Goal: Task Accomplishment & Management: Manage account settings

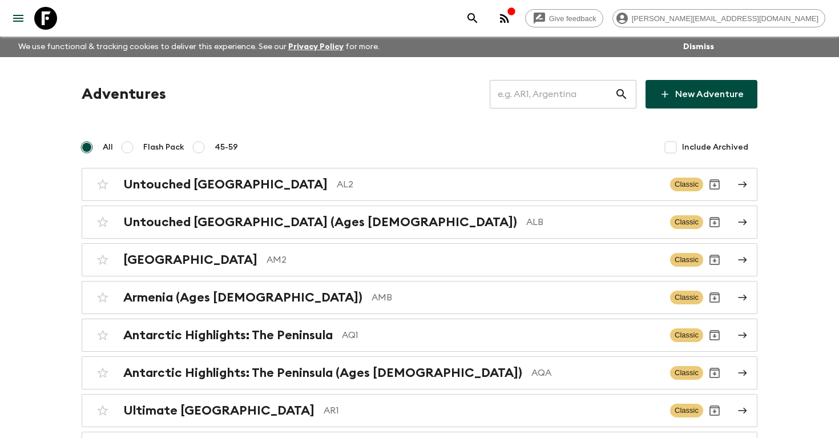
click at [539, 98] on input "text" at bounding box center [552, 94] width 125 height 32
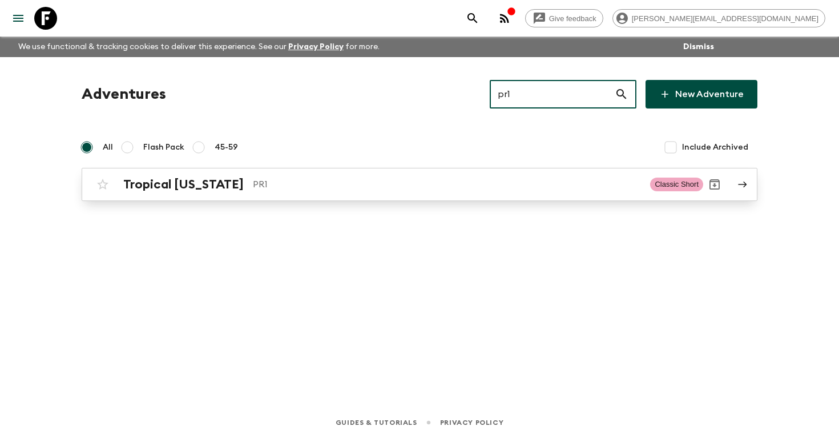
type input "pr1"
click at [244, 180] on div "Tropical [US_STATE] PR1" at bounding box center [382, 184] width 518 height 15
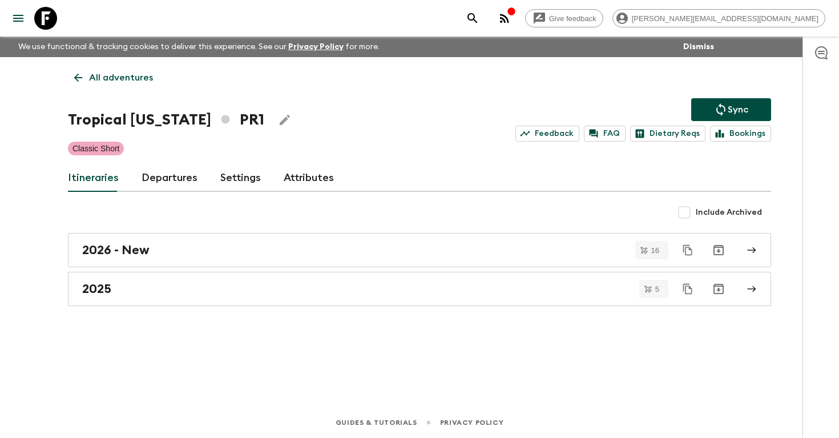
click at [163, 179] on link "Departures" at bounding box center [170, 177] width 56 height 27
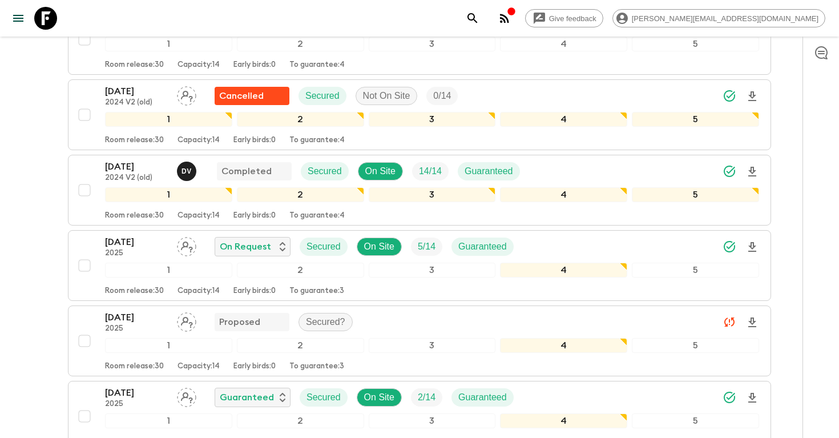
scroll to position [491, 0]
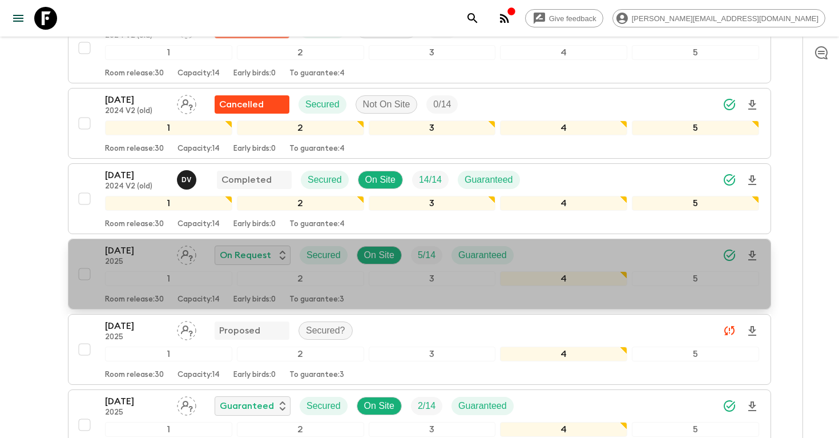
click at [589, 249] on div "[DATE] 2025 On Request Secured On Site 5 / 14 Guaranteed" at bounding box center [432, 255] width 654 height 23
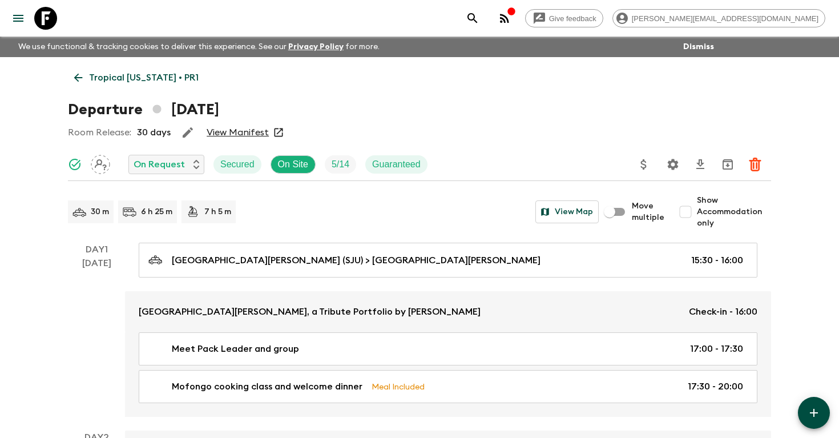
click at [693, 212] on input "Show Accommodation only" at bounding box center [685, 211] width 23 height 23
checkbox input "true"
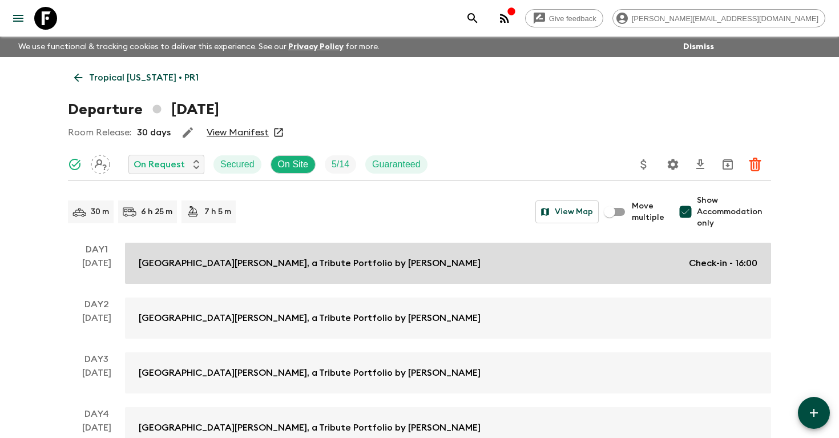
click at [709, 262] on p "Check-in - 16:00" at bounding box center [723, 263] width 68 height 14
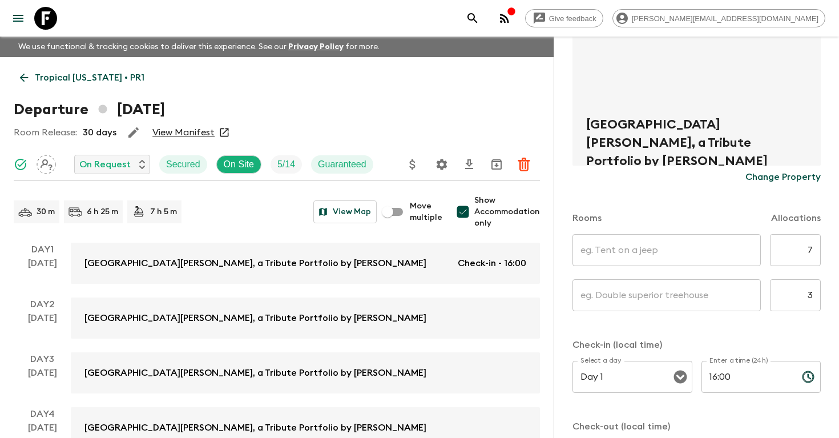
scroll to position [176, 0]
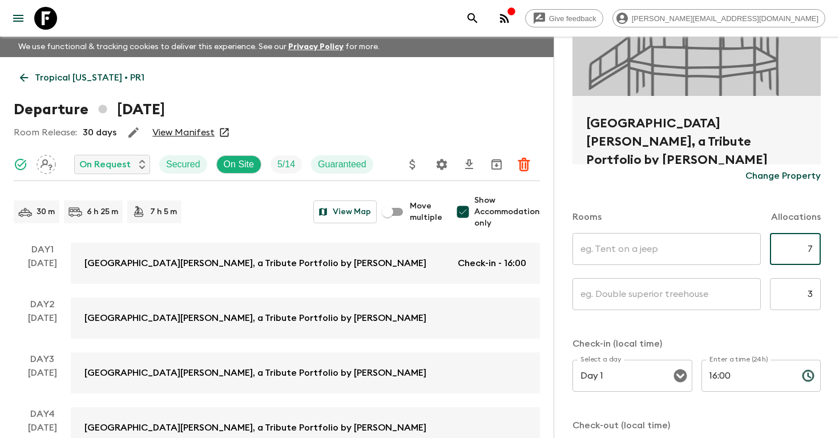
drag, startPoint x: 802, startPoint y: 245, endPoint x: 838, endPoint y: 246, distance: 36.5
click at [838, 246] on html "Give feedback [PERSON_NAME][EMAIL_ADDRESS][DOMAIN_NAME] We use functional & tra…" at bounding box center [419, 282] width 839 height 565
type input "5"
drag, startPoint x: 798, startPoint y: 292, endPoint x: 838, endPoint y: 297, distance: 40.8
click at [838, 296] on div "Accommodation Information Comments Website Map [GEOGRAPHIC_DATA][PERSON_NAME], …" at bounding box center [695, 256] width 285 height 438
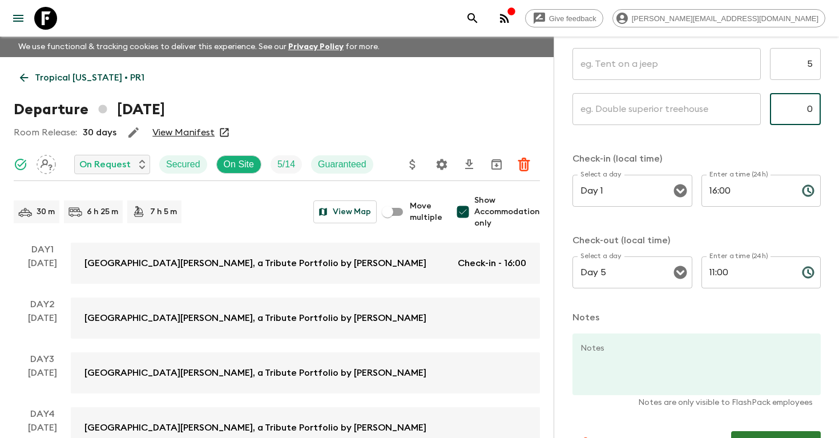
scroll to position [391, 0]
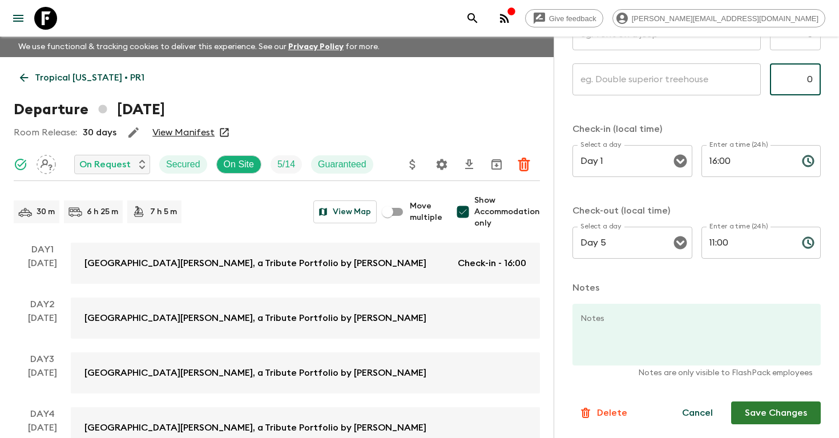
type input "0"
click at [775, 409] on button "Save Changes" at bounding box center [776, 412] width 90 height 23
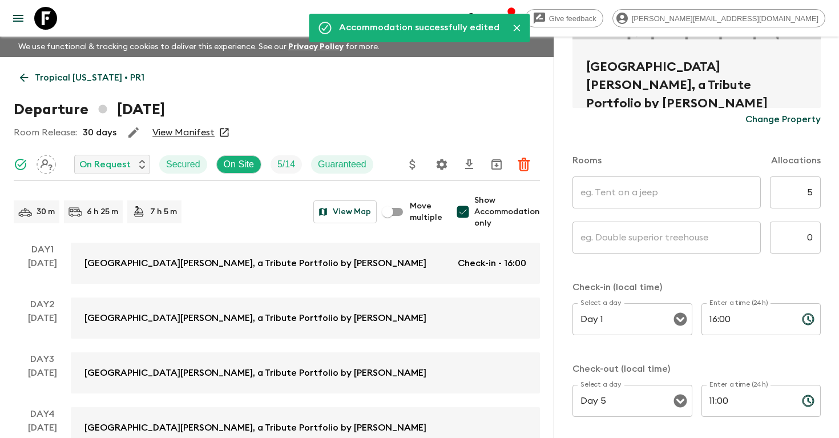
scroll to position [0, 0]
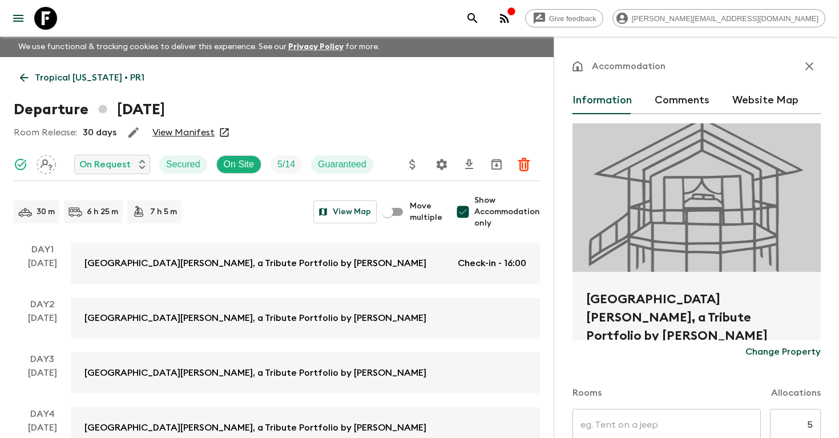
click at [809, 62] on icon "button" at bounding box center [809, 66] width 14 height 14
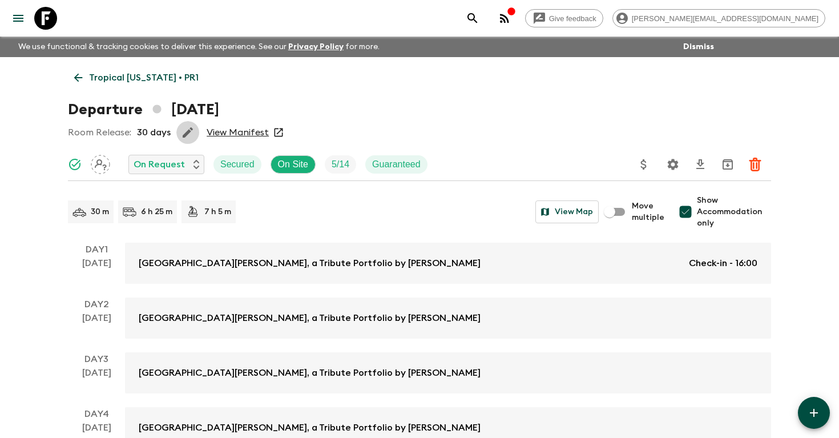
click at [184, 130] on icon "button" at bounding box center [188, 133] width 14 height 14
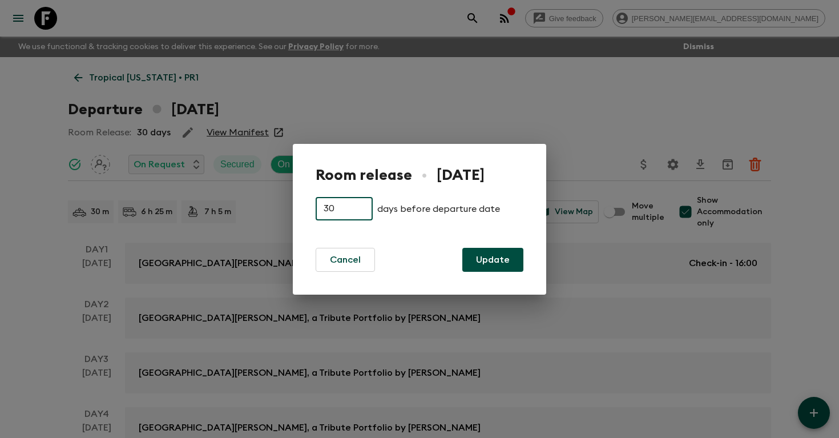
drag, startPoint x: 343, startPoint y: 209, endPoint x: 297, endPoint y: 209, distance: 46.2
click at [298, 209] on div "Room release • [DATE] 30 ​ days before departure date Cancel Update" at bounding box center [419, 219] width 253 height 151
type input "5"
click at [502, 263] on button "Update" at bounding box center [492, 260] width 61 height 24
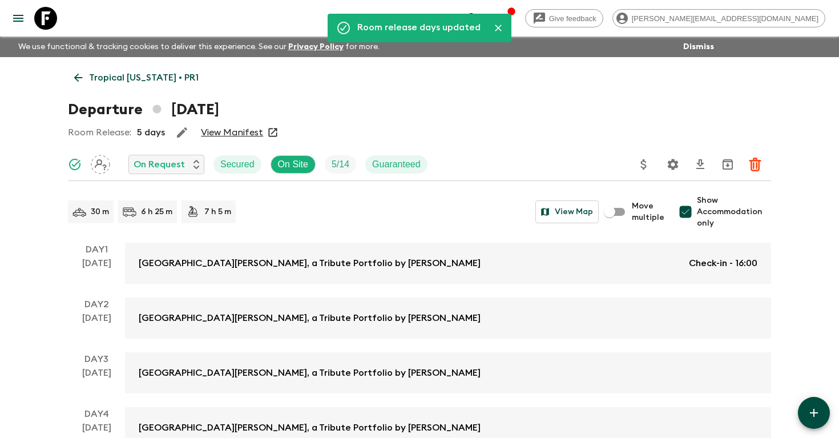
click at [144, 72] on p "Tropical [US_STATE] • PR1" at bounding box center [144, 78] width 110 height 14
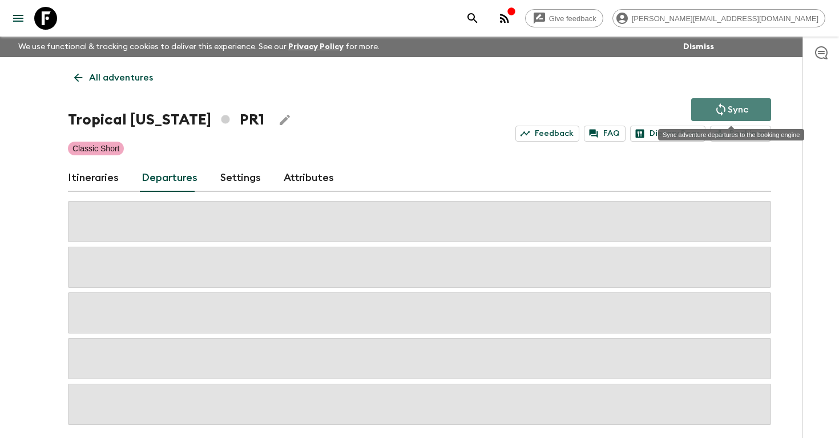
click at [734, 108] on p "Sync" at bounding box center [738, 110] width 21 height 14
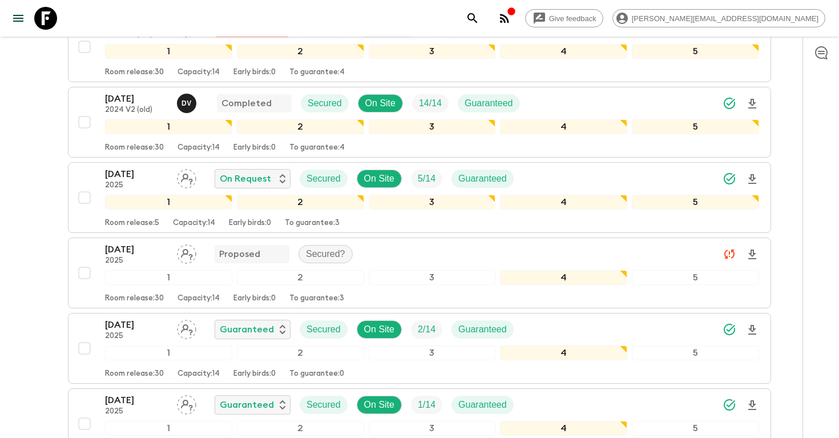
scroll to position [560, 0]
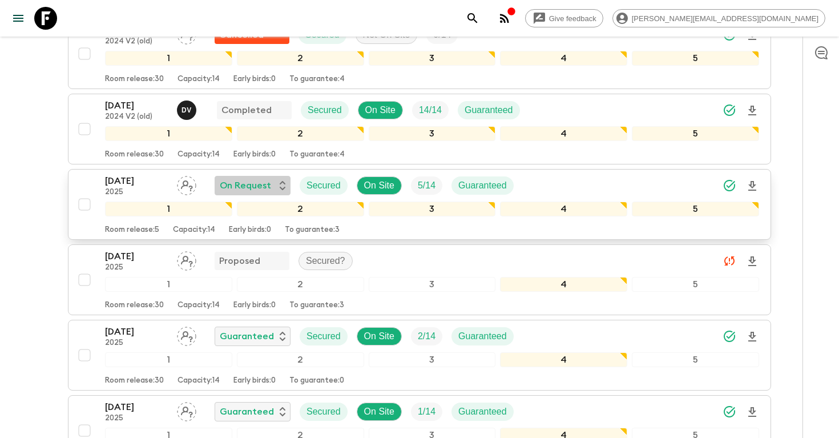
click at [270, 187] on div "On Request" at bounding box center [253, 186] width 66 height 14
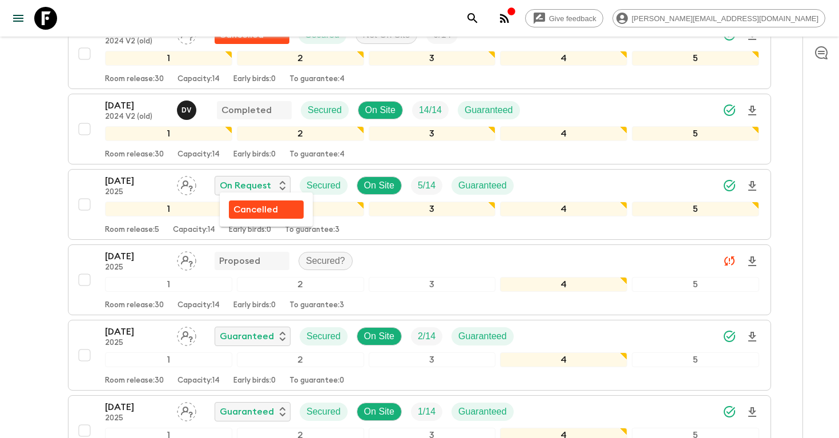
click at [799, 151] on div at bounding box center [419, 219] width 839 height 438
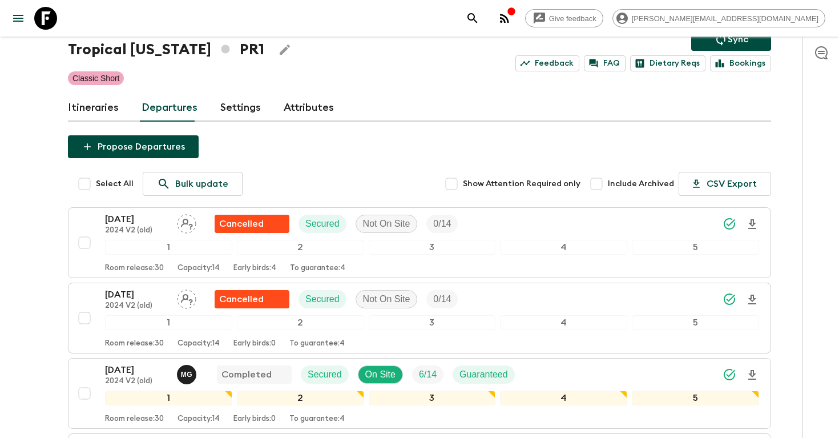
scroll to position [0, 0]
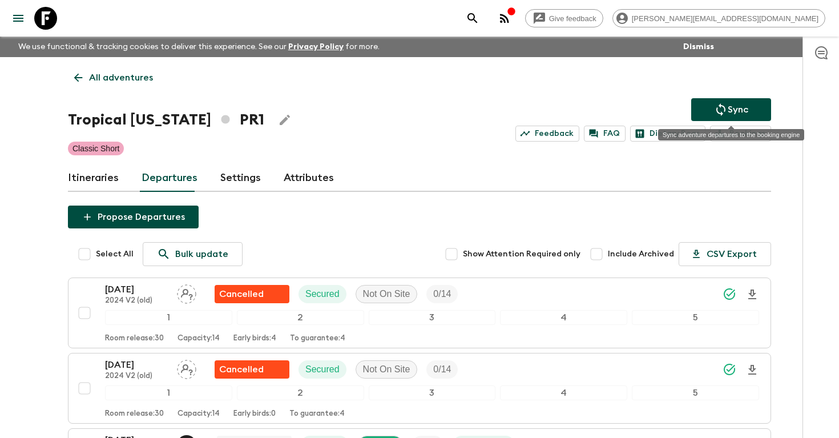
click at [710, 108] on button "Sync" at bounding box center [731, 109] width 80 height 23
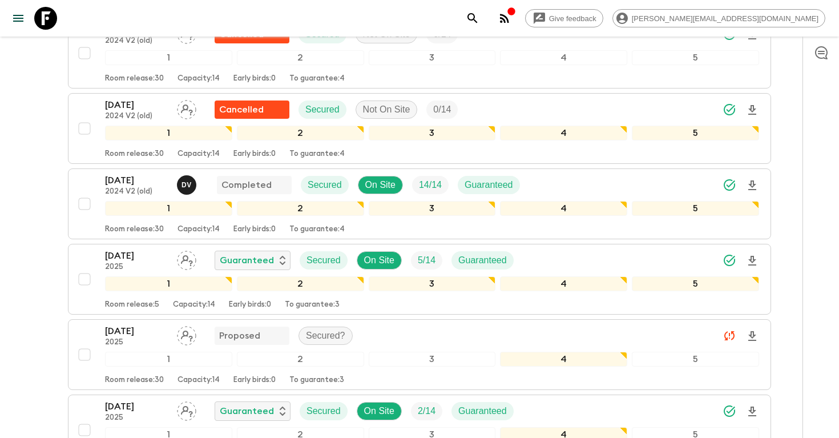
scroll to position [486, 0]
